Goal: Navigation & Orientation: Find specific page/section

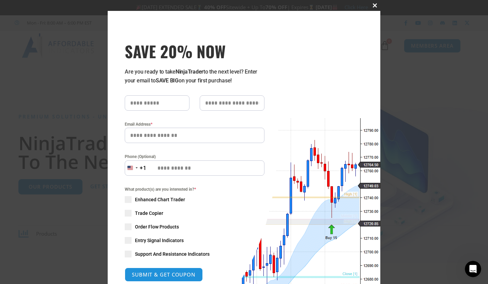
click at [370, 6] on span at bounding box center [375, 5] width 11 height 4
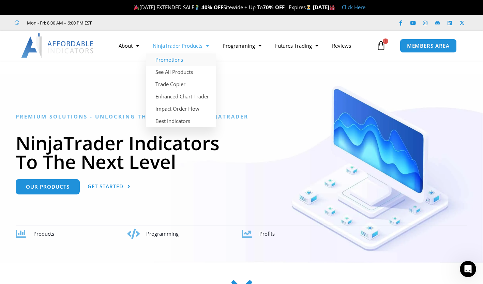
click at [176, 59] on link "Promotions" at bounding box center [181, 60] width 70 height 12
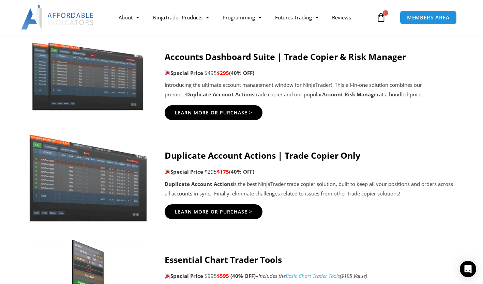
scroll to position [511, 0]
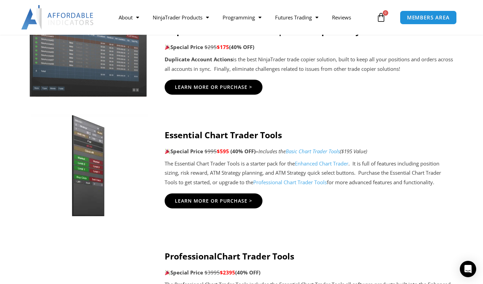
click at [309, 152] on link "Basic Chart Trader Tools" at bounding box center [313, 151] width 54 height 7
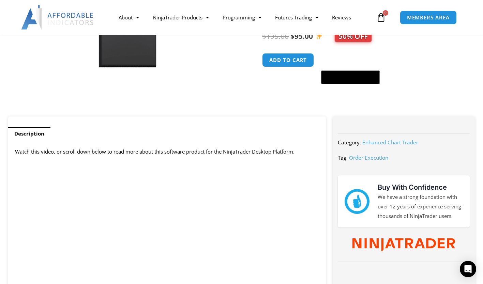
scroll to position [136, 0]
